Goal: Task Accomplishment & Management: Complete application form

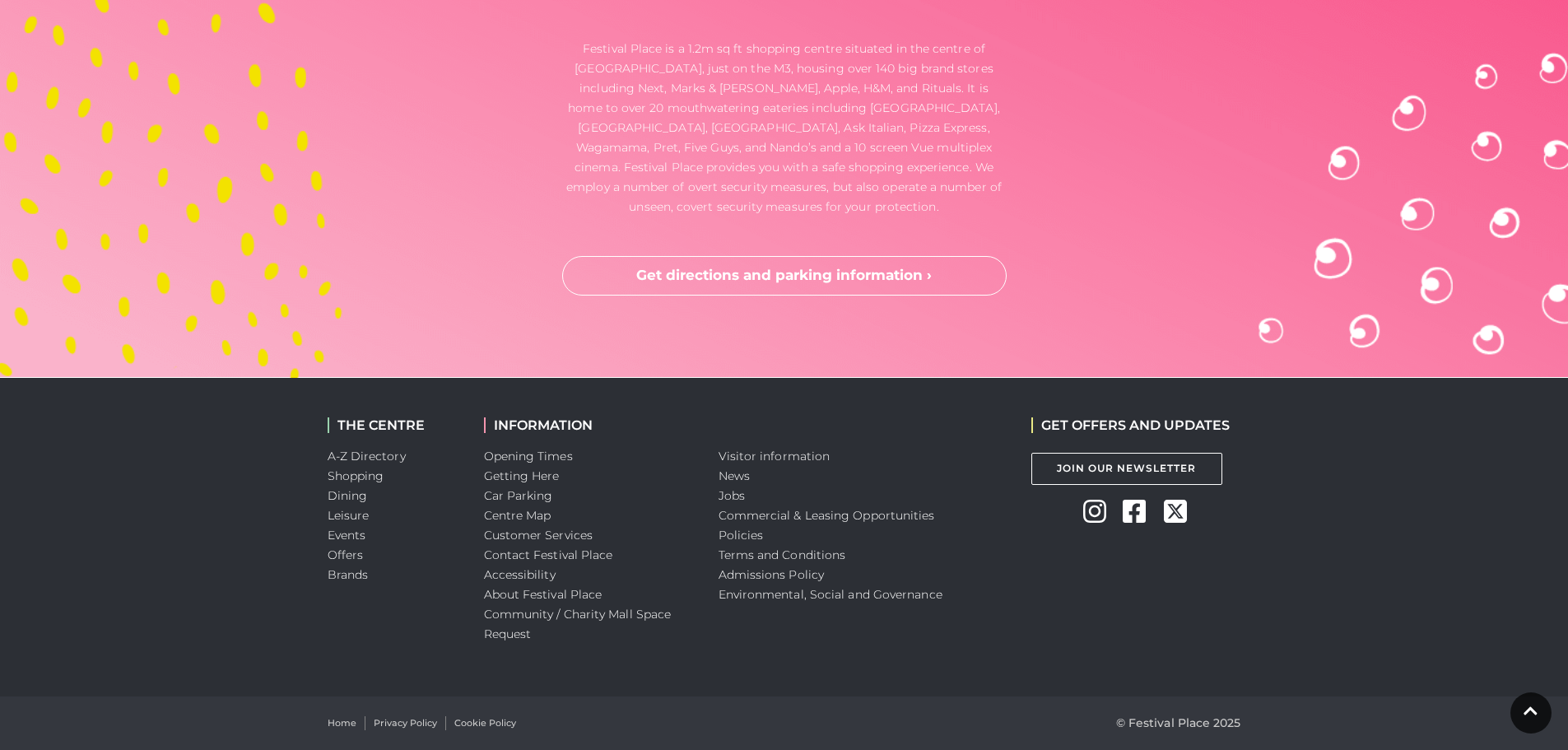
scroll to position [5513, 0]
click at [730, 492] on link "Jobs" at bounding box center [732, 495] width 26 height 15
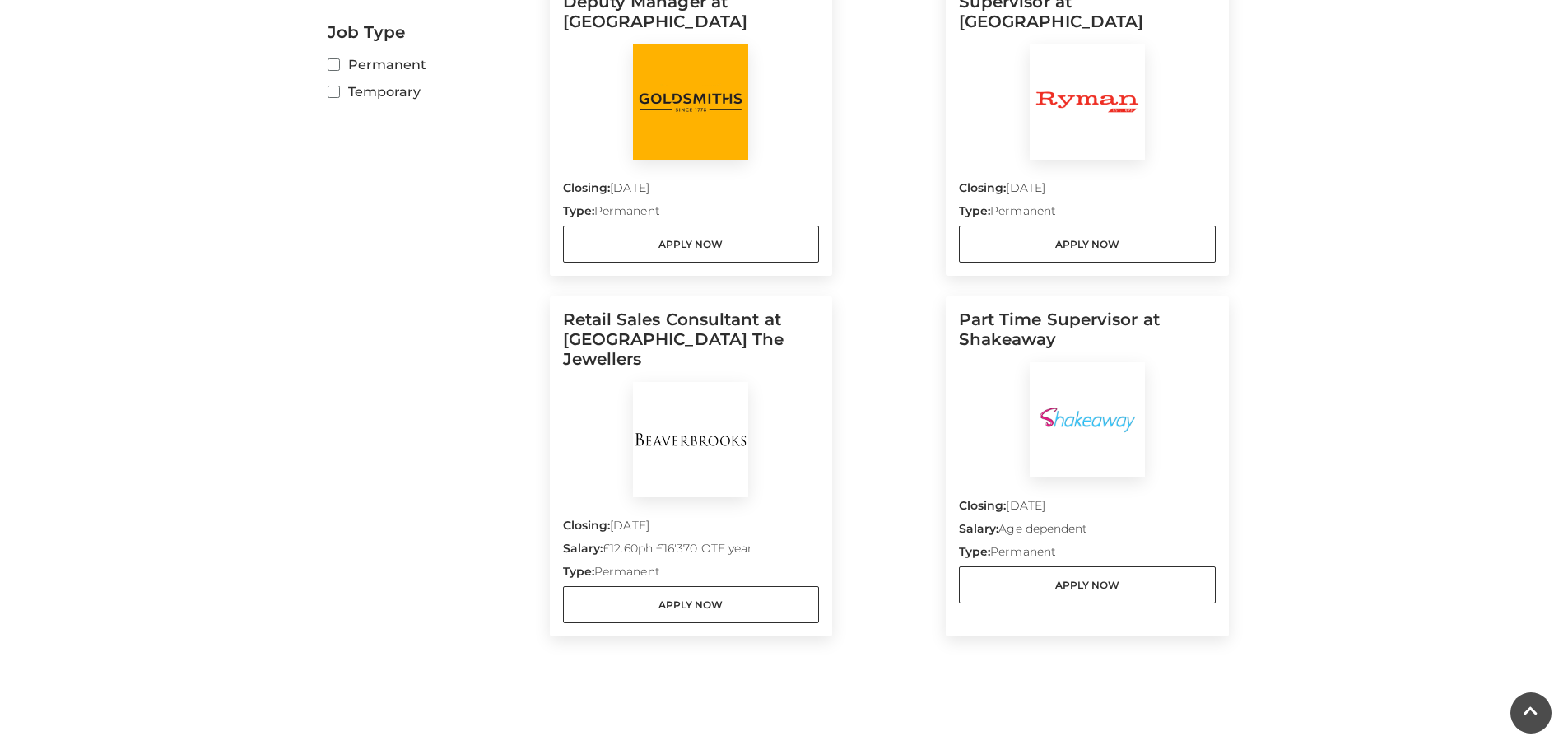
scroll to position [577, 0]
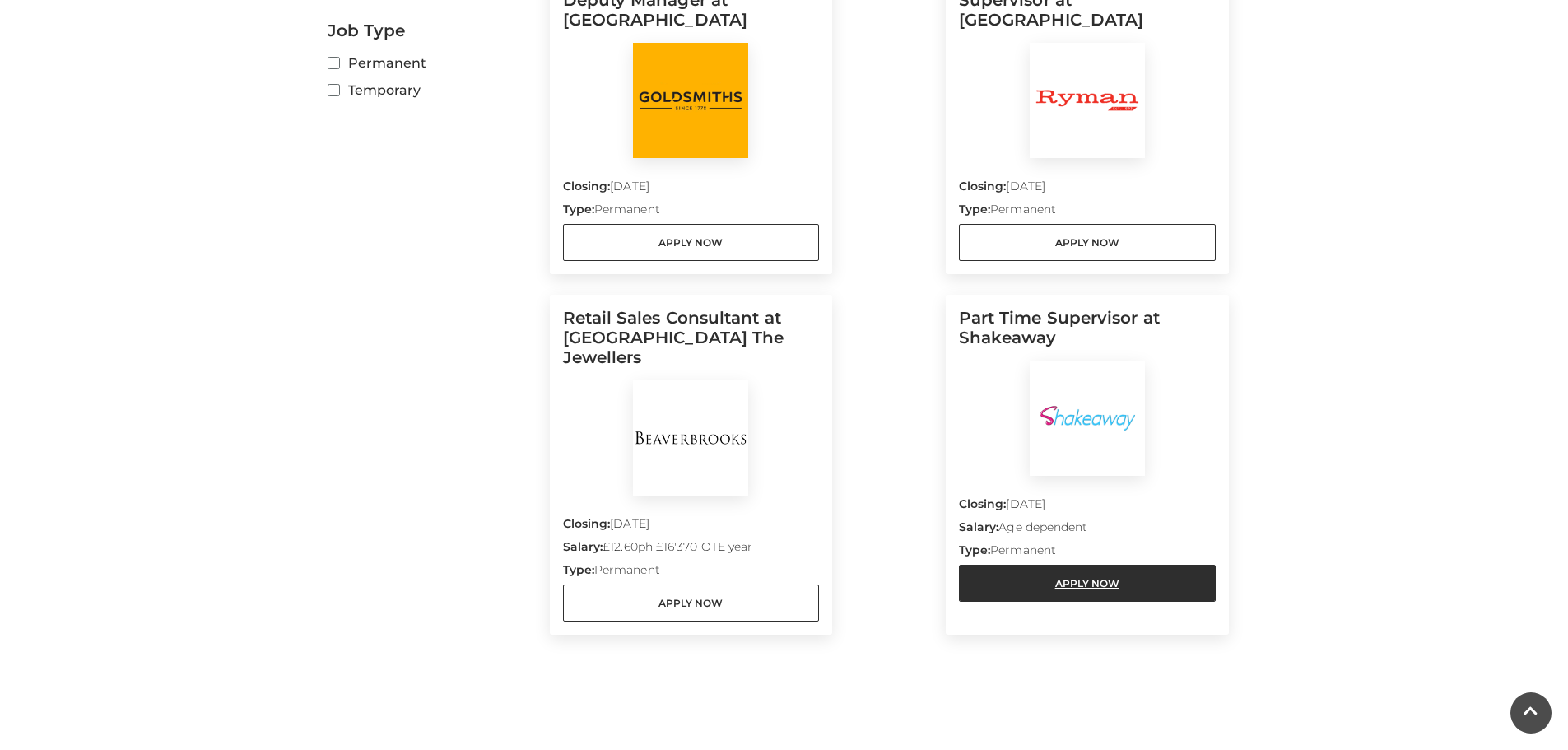
click at [1074, 572] on link "Apply Now" at bounding box center [1088, 583] width 257 height 37
